Goal: Check status: Check status

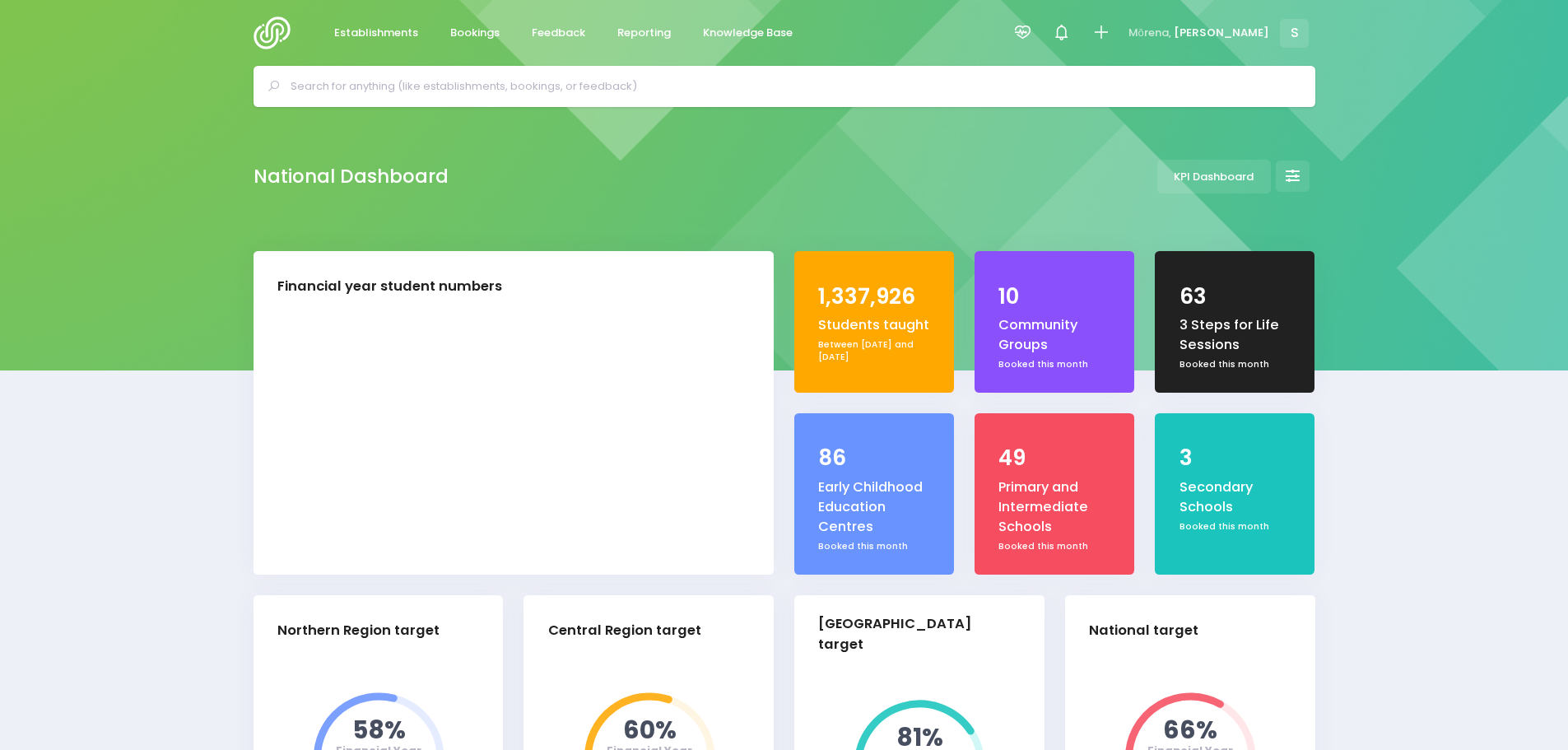
select select "5"
drag, startPoint x: 0, startPoint y: 0, endPoint x: 574, endPoint y: 34, distance: 575.0
click at [574, 34] on span "Feedback" at bounding box center [557, 32] width 53 height 16
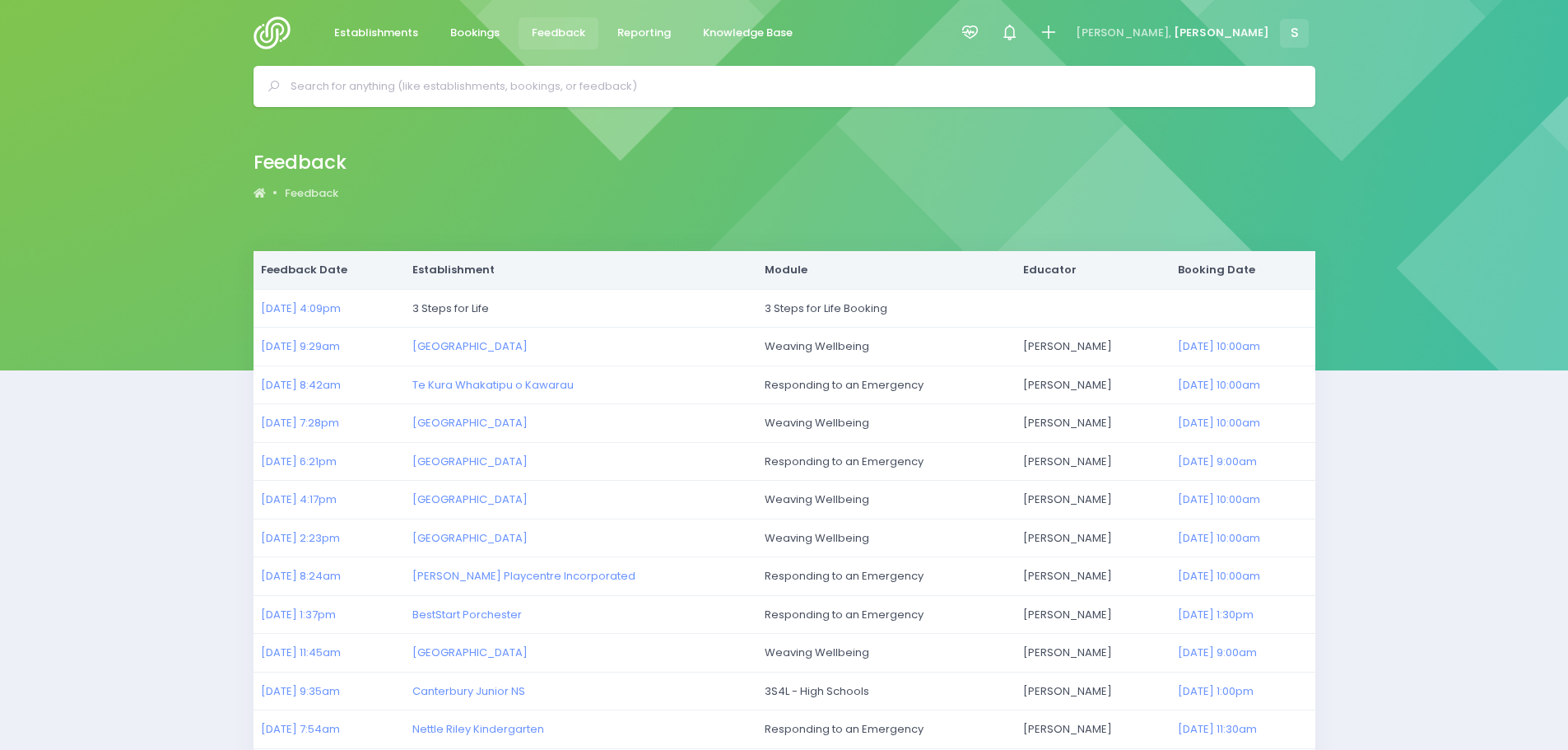
click at [266, 33] on img at bounding box center [276, 32] width 47 height 33
click at [468, 28] on span "Bookings" at bounding box center [475, 32] width 50 height 16
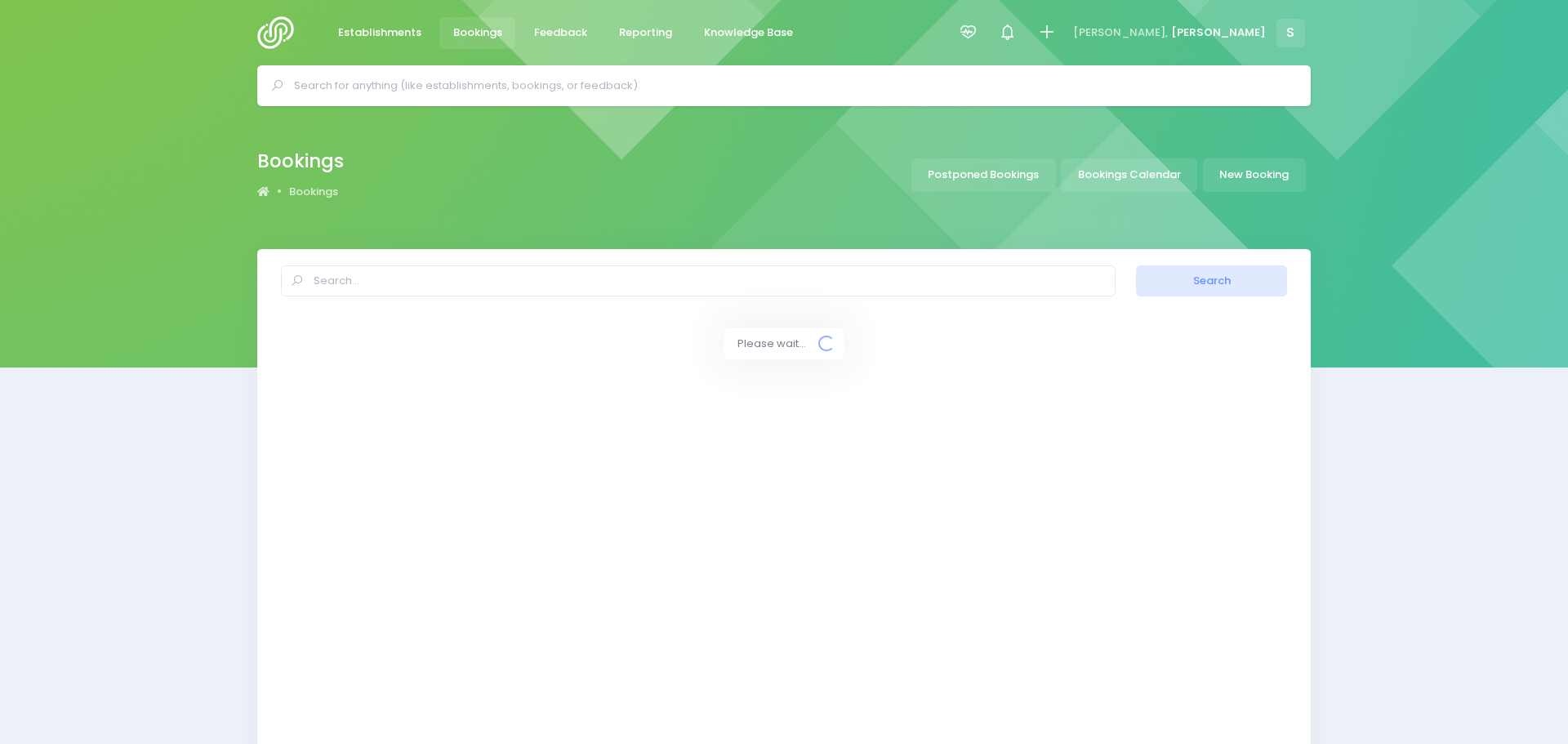
select select "20"
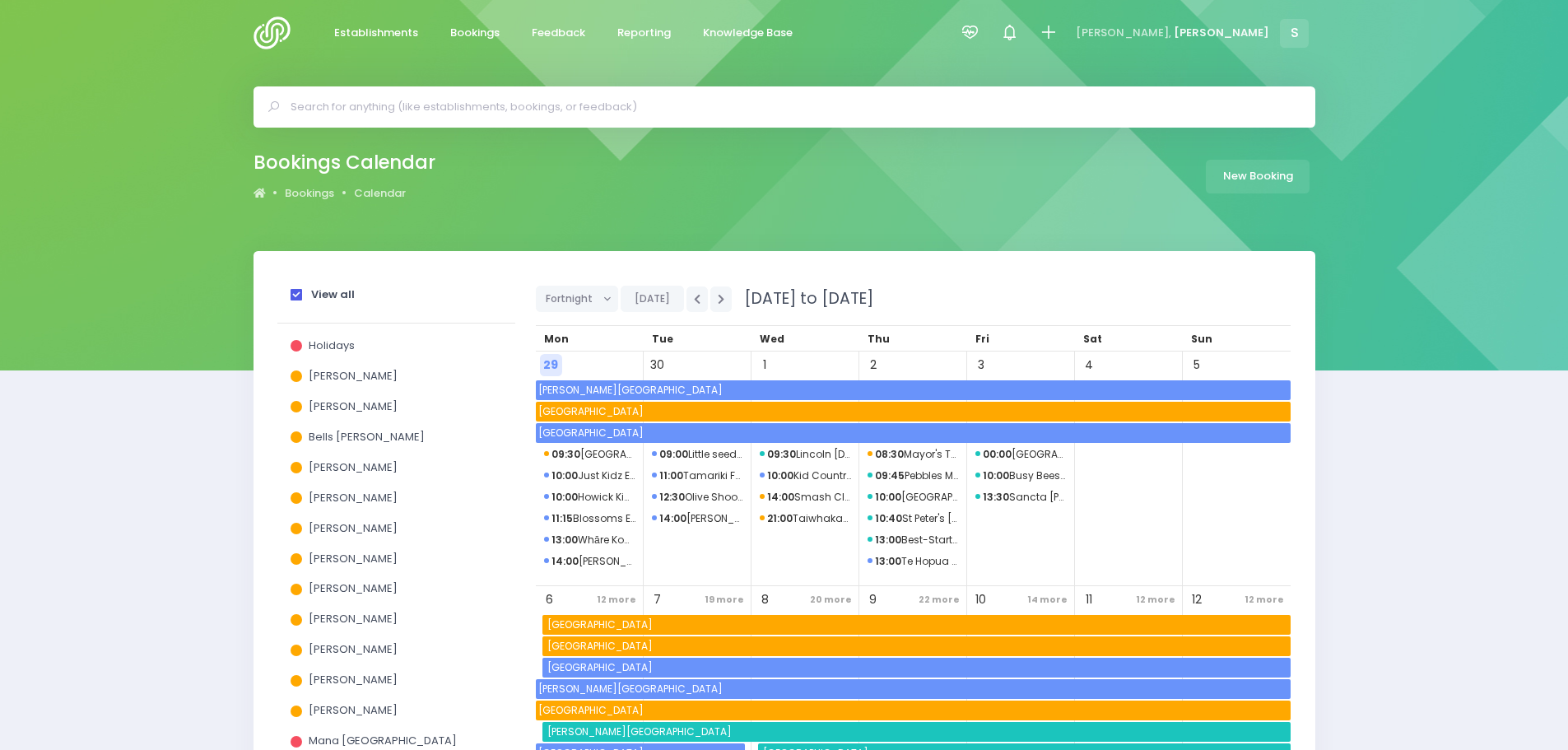
click at [295, 292] on span at bounding box center [296, 294] width 12 height 12
click at [0, 0] on input "View all" at bounding box center [0, 0] width 0 height 0
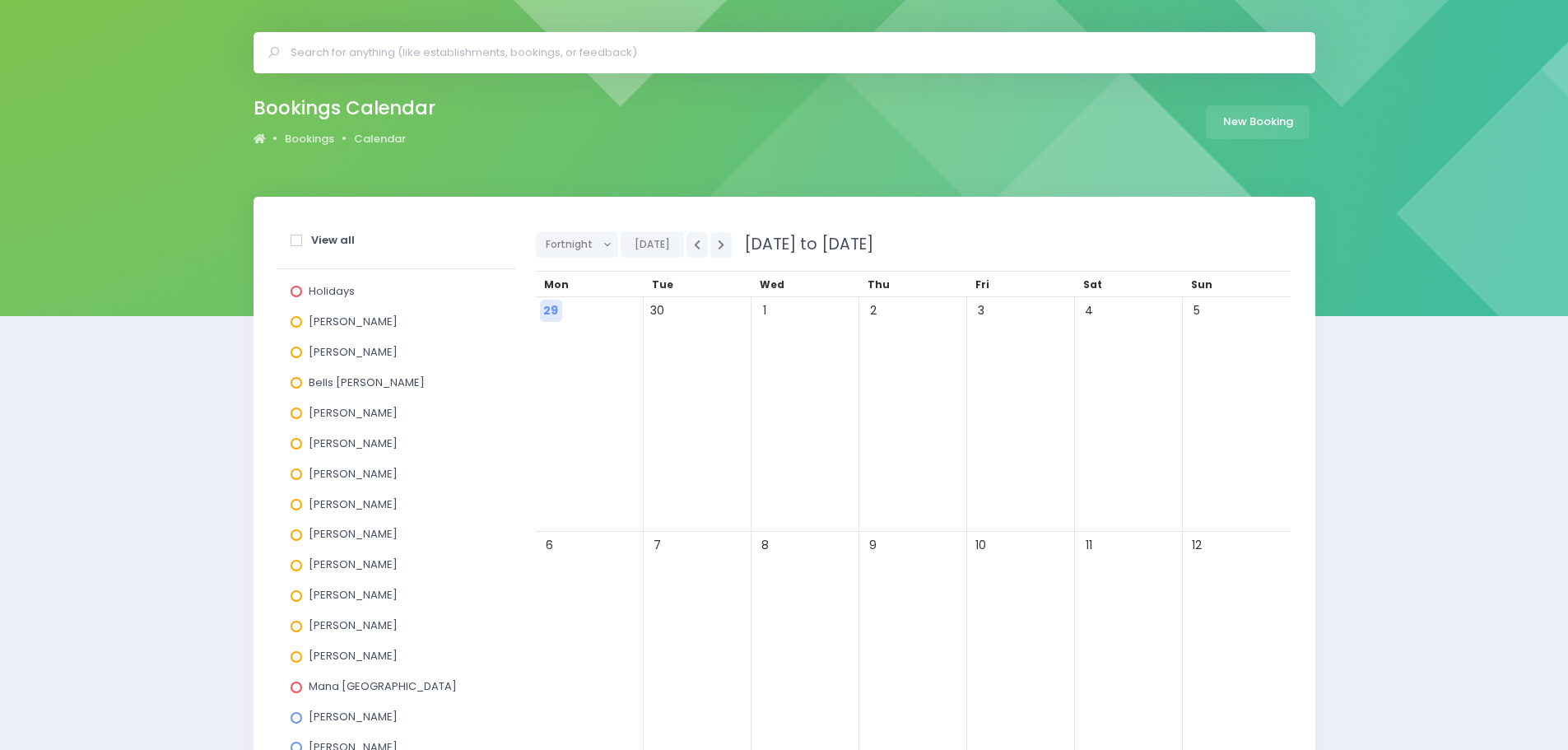
scroll to position [82, 0]
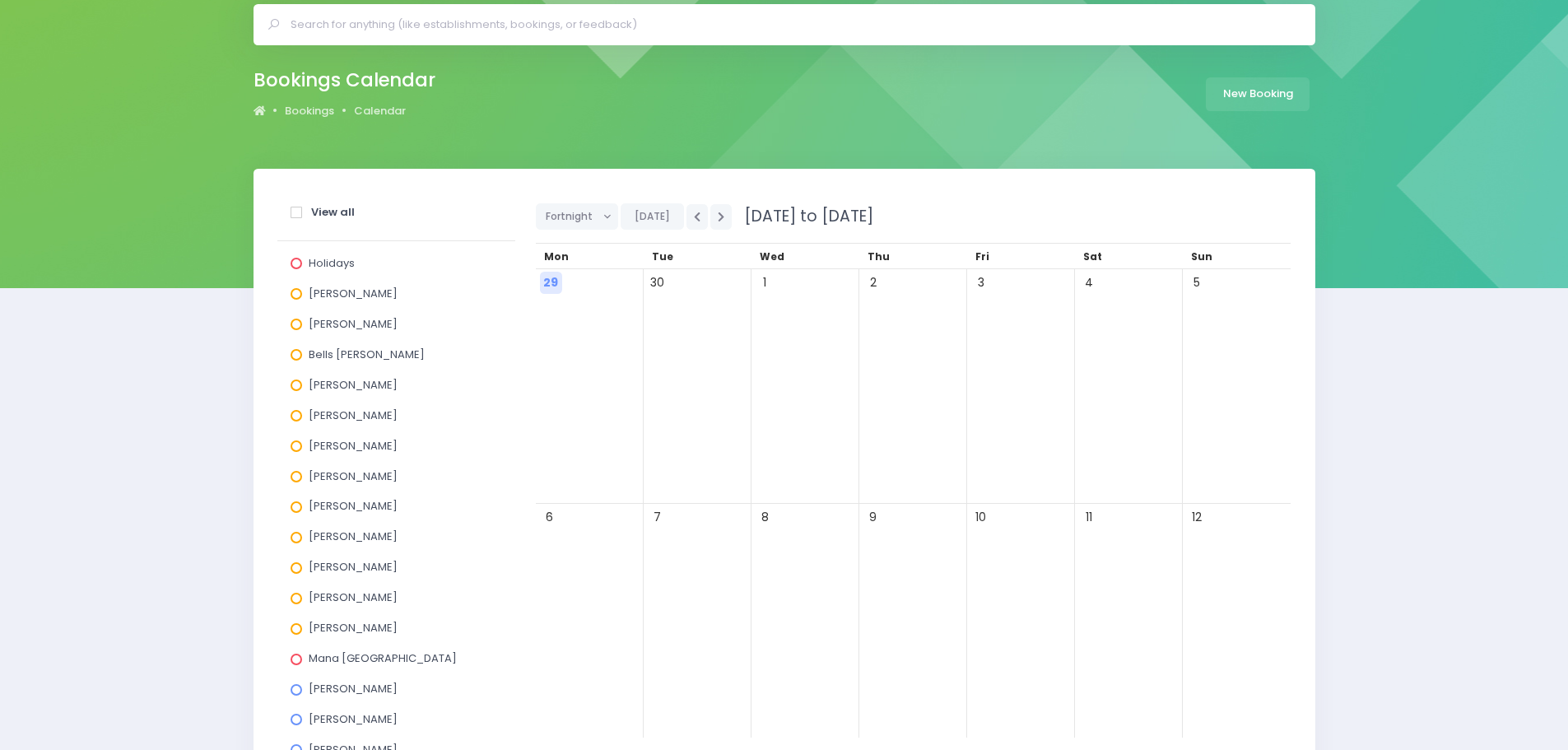
click at [299, 479] on span at bounding box center [296, 476] width 12 height 12
click at [0, 0] on input "[PERSON_NAME]" at bounding box center [0, 0] width 0 height 0
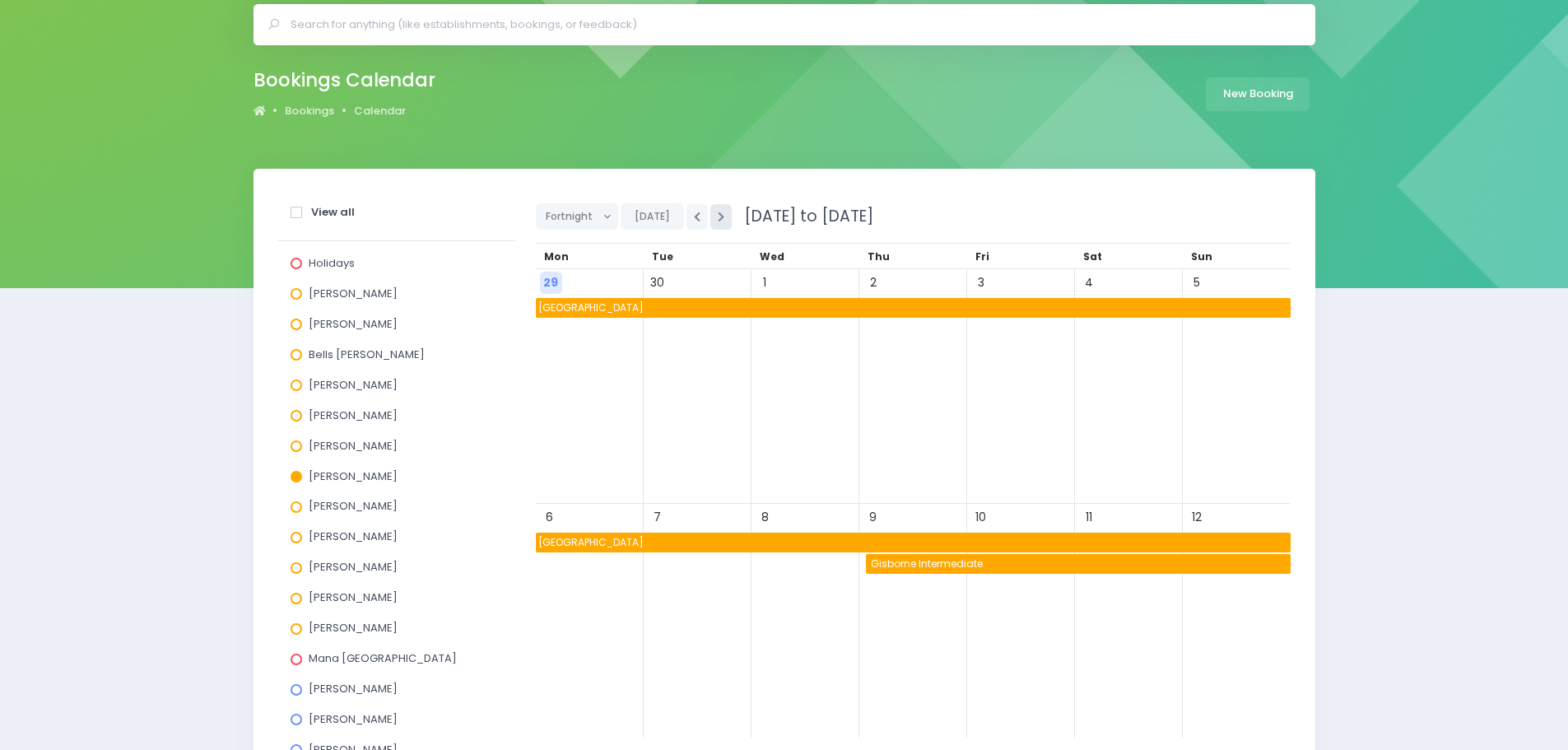
click at [718, 221] on icon "button" at bounding box center [721, 217] width 6 height 11
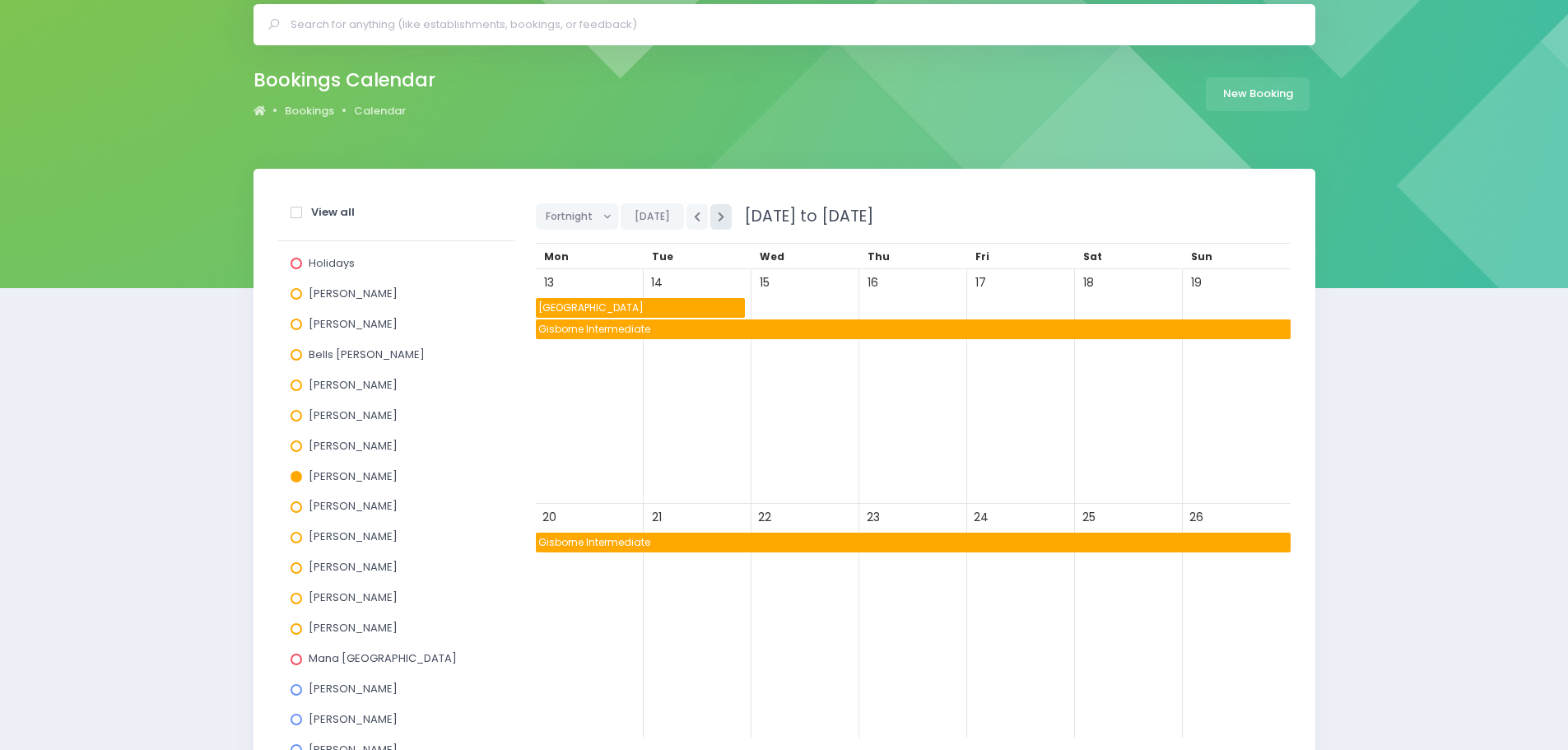
click at [718, 221] on icon "button" at bounding box center [721, 217] width 6 height 11
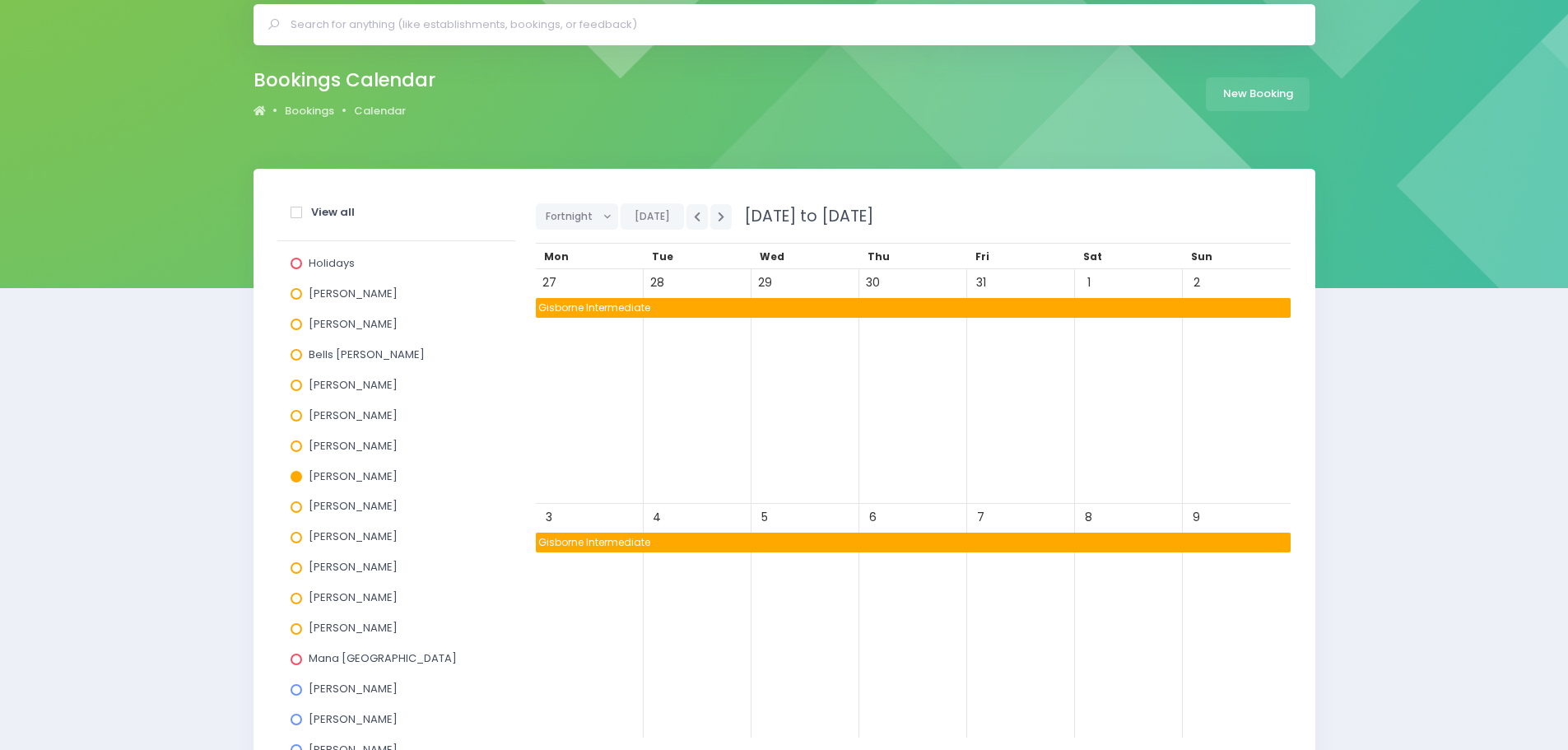
click at [577, 313] on span "Gisborne Intermediate" at bounding box center [913, 308] width 755 height 20
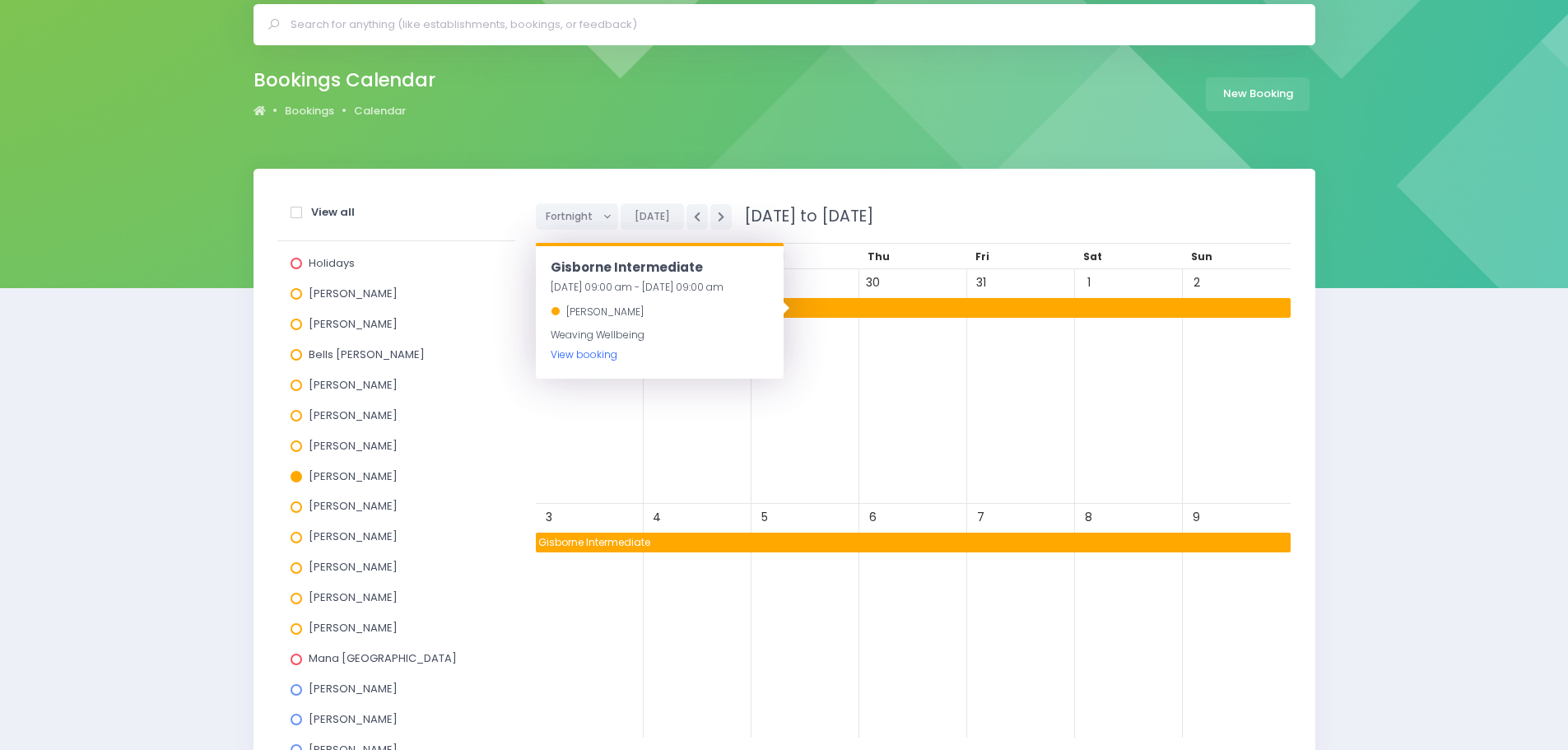
click at [573, 357] on link "View booking" at bounding box center [584, 355] width 67 height 14
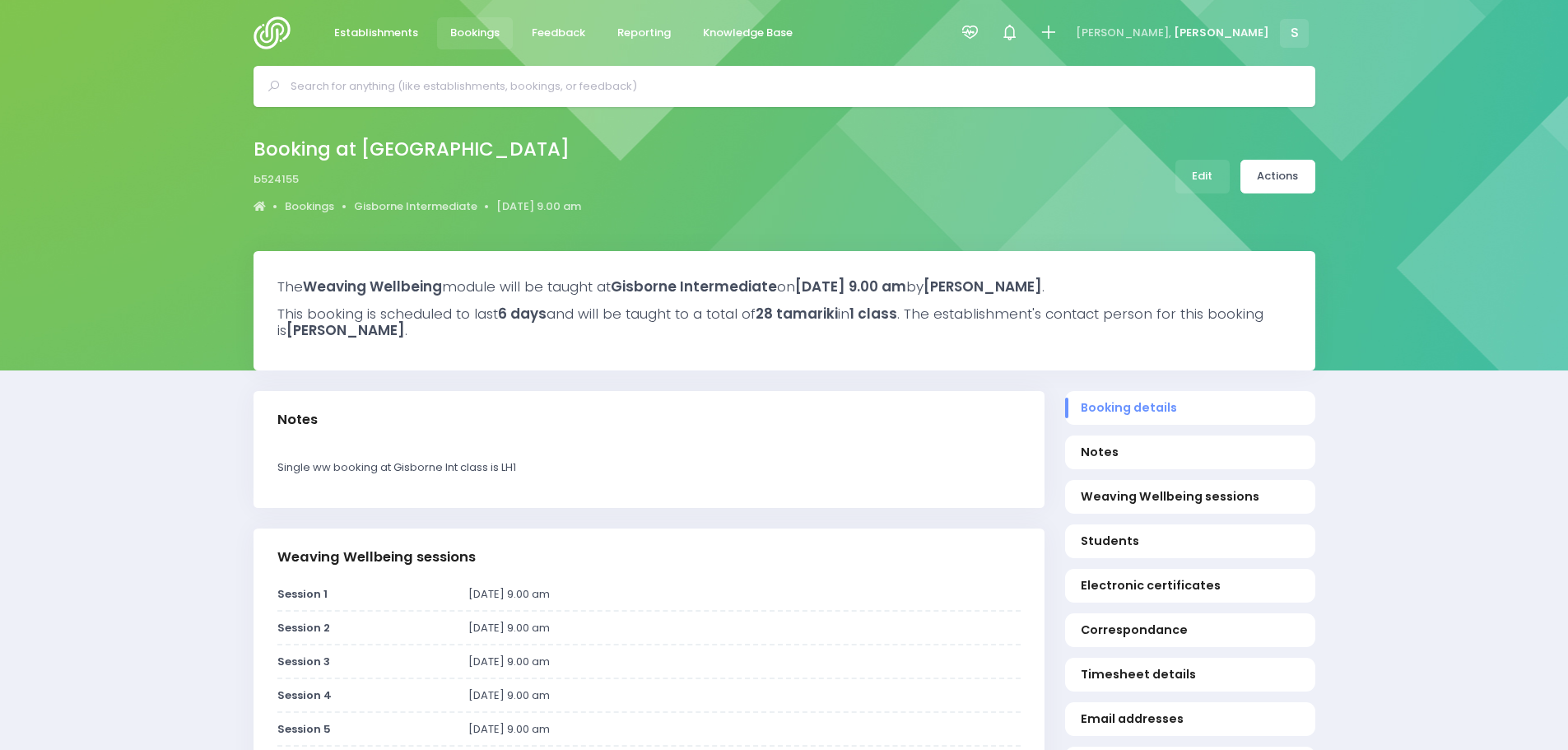
select select "5"
